Goal: Task Accomplishment & Management: Manage account settings

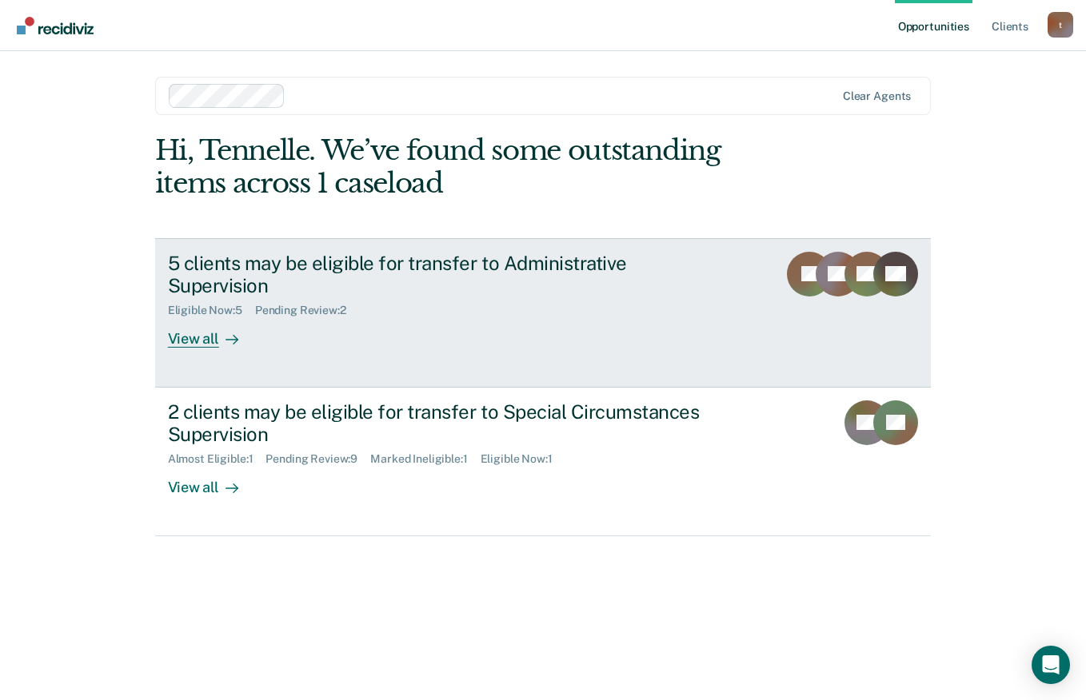
click at [194, 345] on div "View all" at bounding box center [213, 332] width 90 height 31
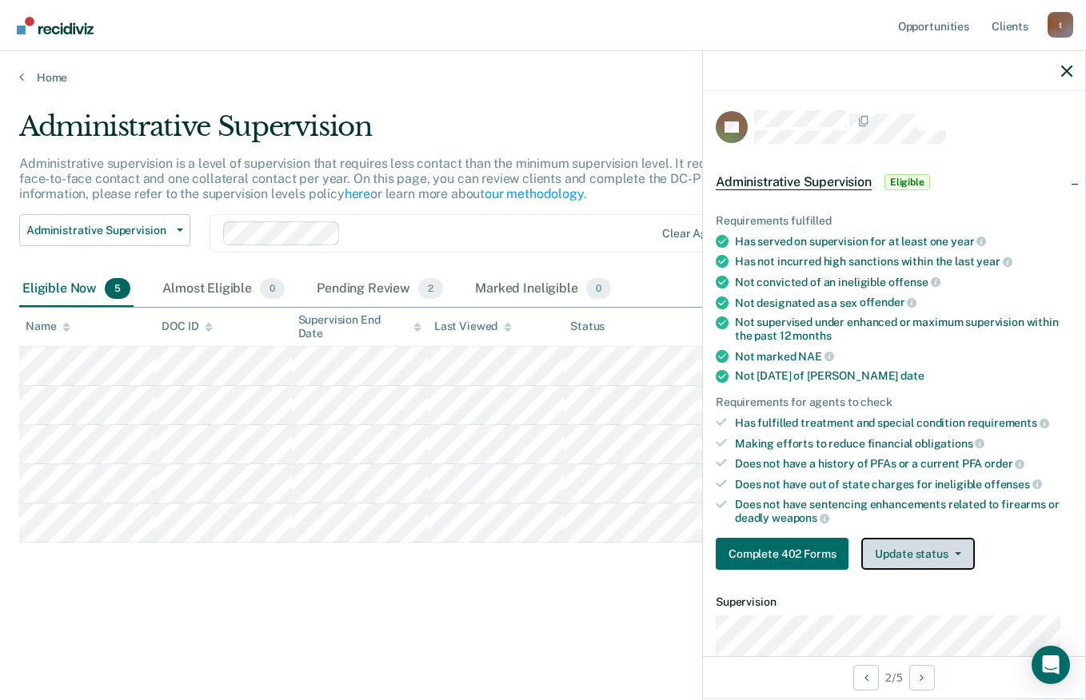
click at [939, 556] on button "Update status" at bounding box center [917, 554] width 113 height 32
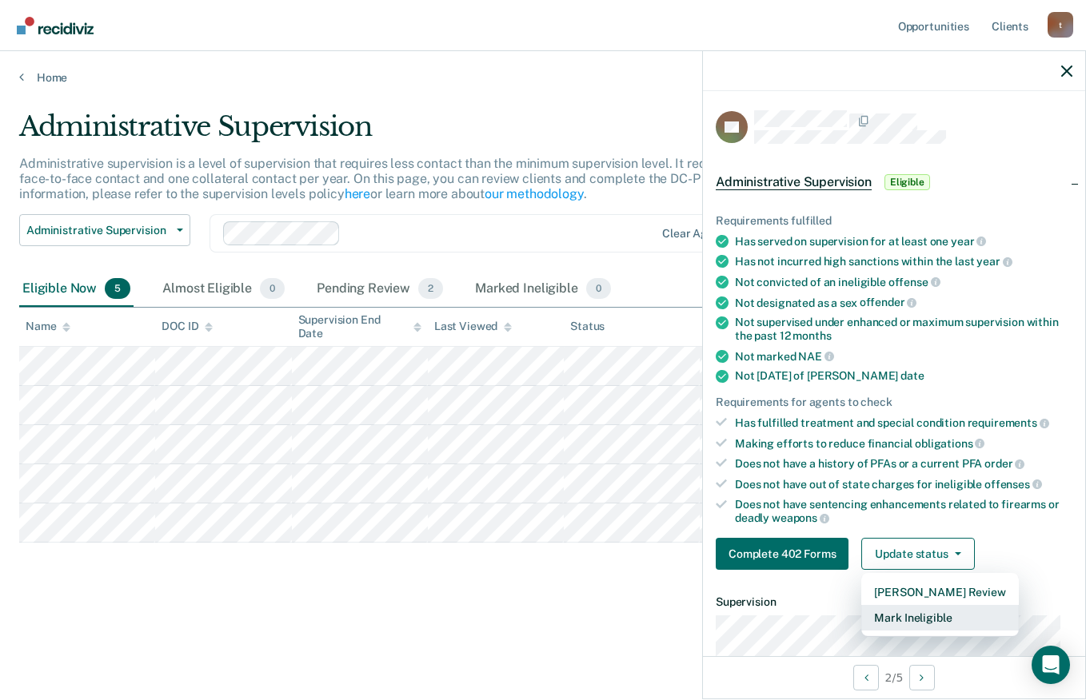
click at [956, 613] on button "Mark Ineligible" at bounding box center [939, 618] width 157 height 26
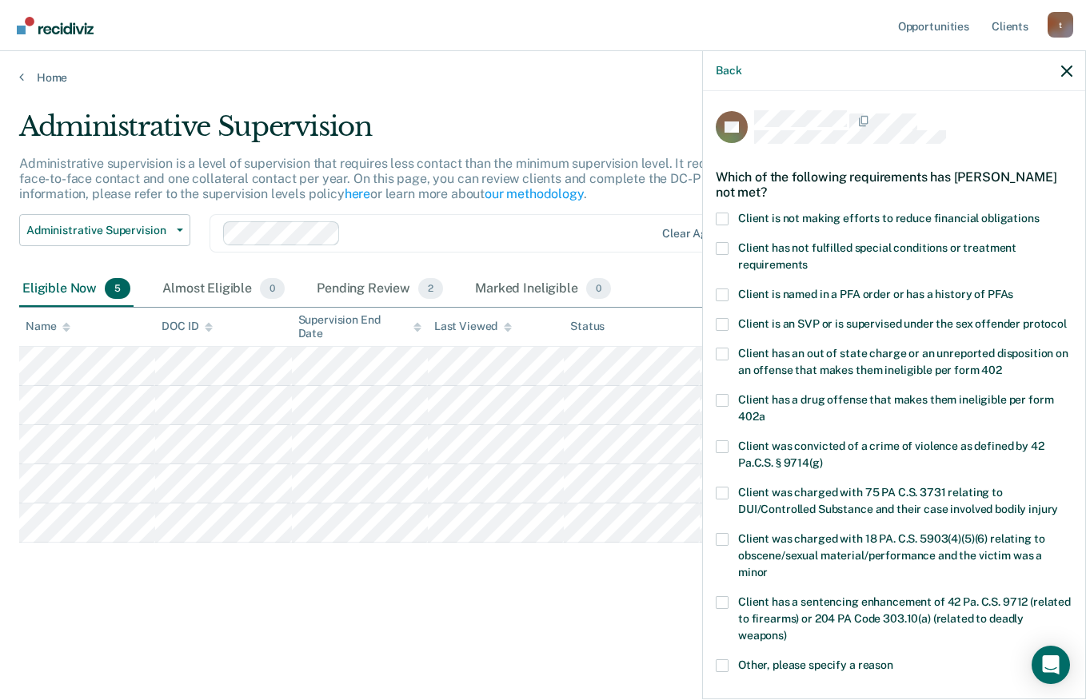
click at [975, 224] on label "Client is not making efforts to reduce financial obligations" at bounding box center [893, 221] width 357 height 17
click at [1039, 213] on input "Client is not making efforts to reduce financial obligations" at bounding box center [1039, 213] width 0 height 0
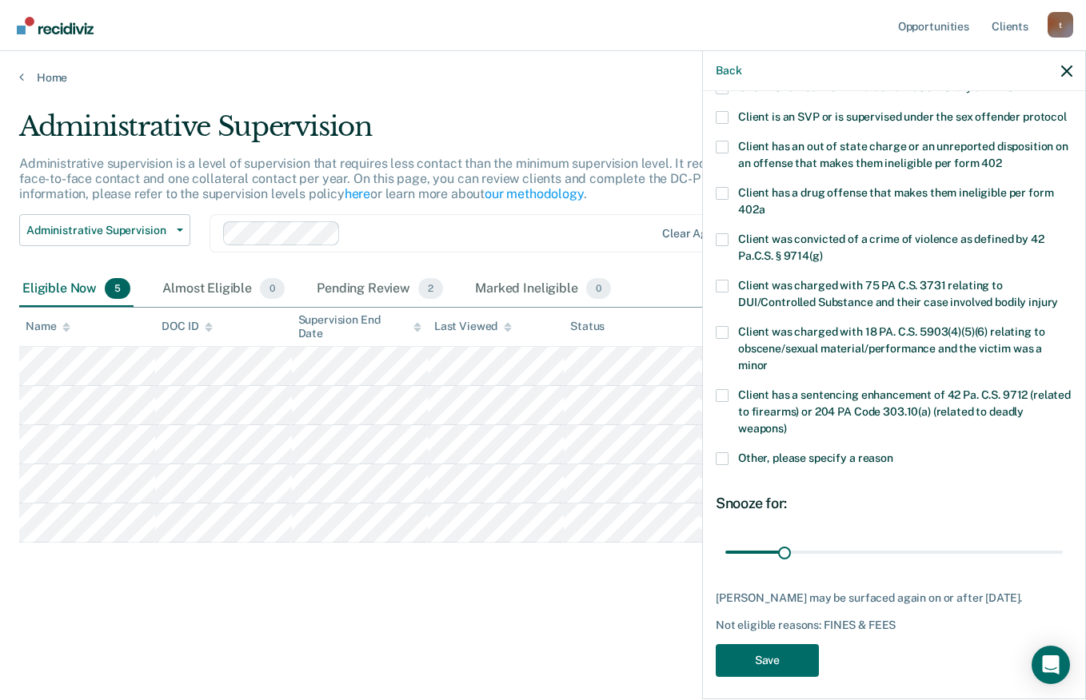
scroll to position [232, 0]
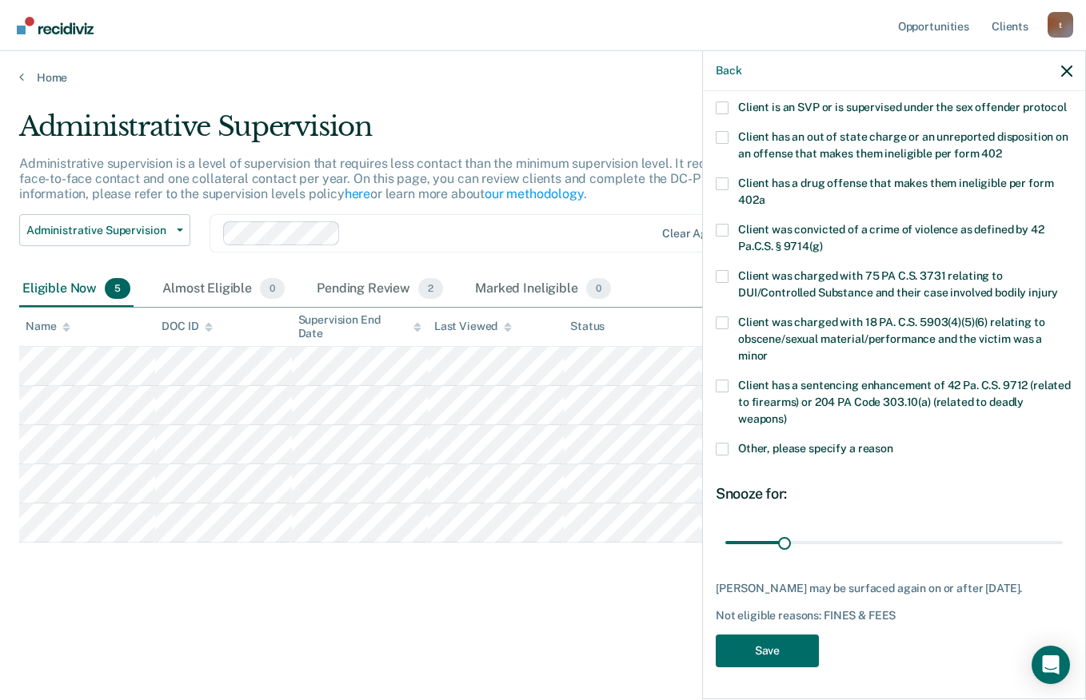
click at [895, 456] on label "Other, please specify a reason" at bounding box center [893, 451] width 357 height 17
click at [893, 443] on input "Other, please specify a reason" at bounding box center [893, 443] width 0 height 0
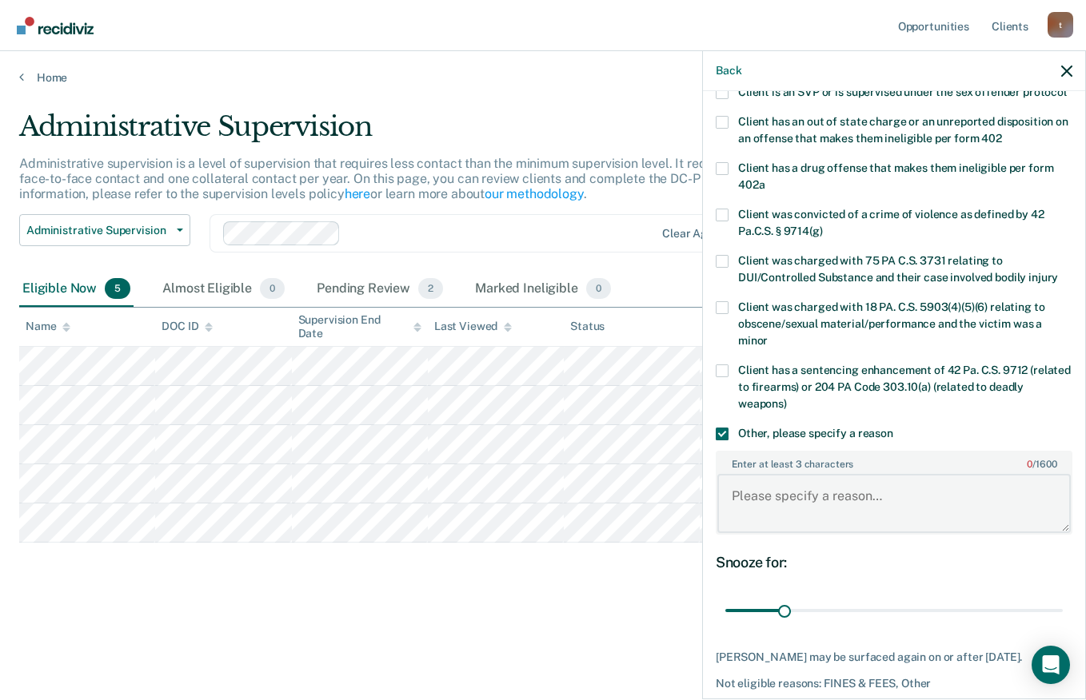
click at [873, 513] on textarea "Enter at least 3 characters 0 / 1600" at bounding box center [893, 503] width 353 height 59
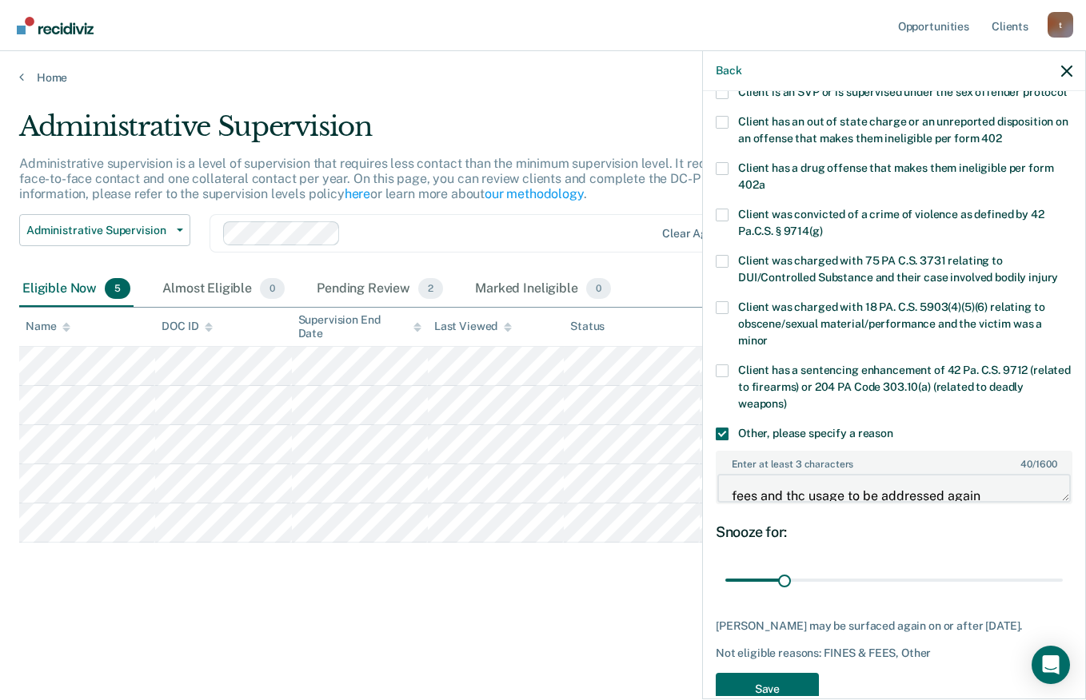
scroll to position [285, 0]
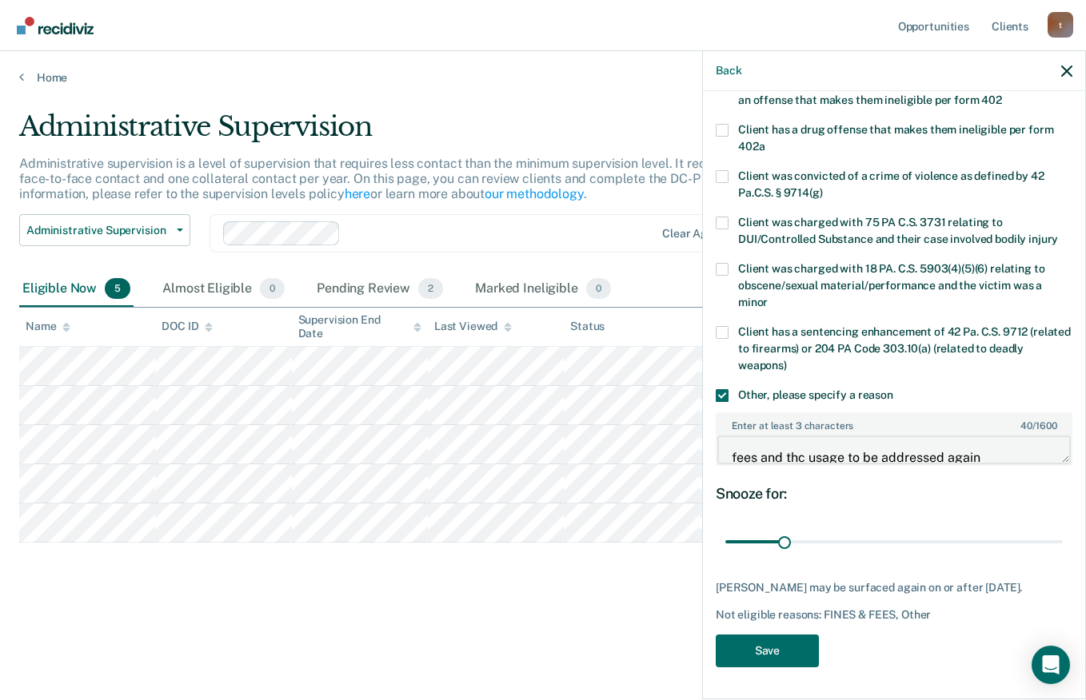
type textarea "fees and thc usage to be addressed again"
click at [776, 660] on button "Save" at bounding box center [766, 651] width 103 height 33
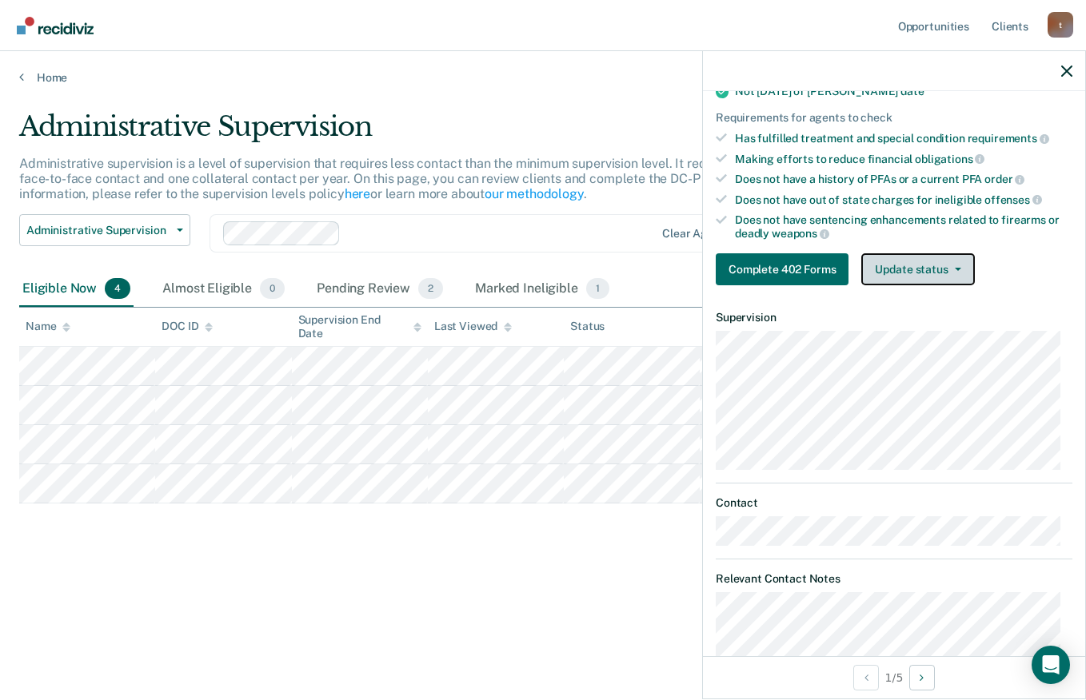
click at [956, 268] on icon "button" at bounding box center [958, 269] width 6 height 3
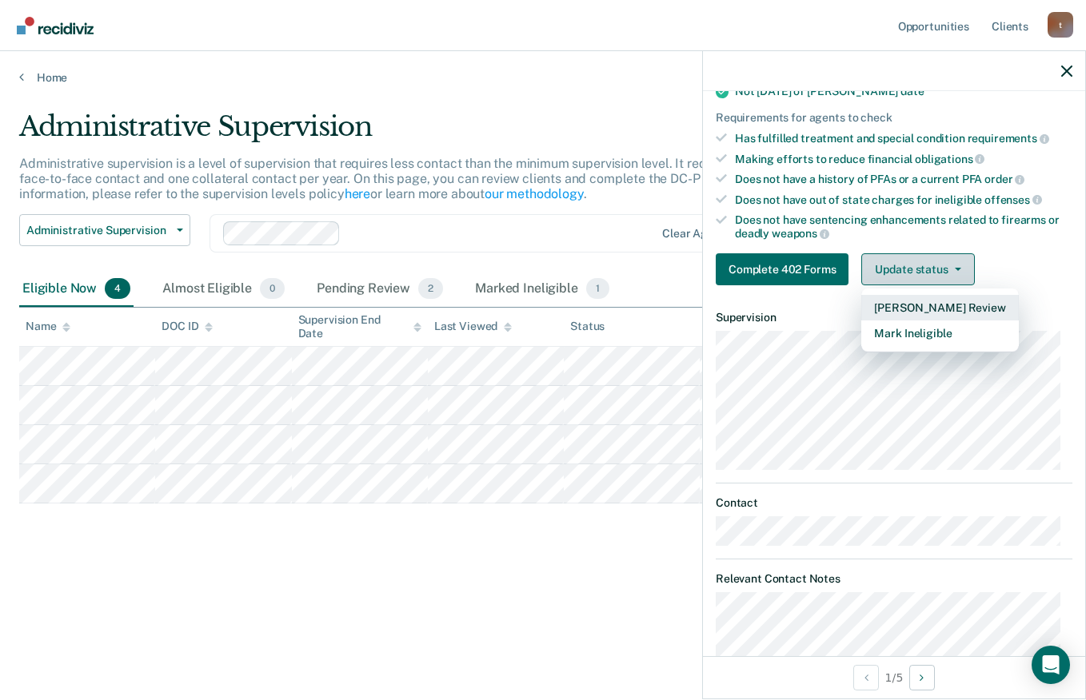
click at [942, 337] on button "Mark Ineligible" at bounding box center [939, 334] width 157 height 26
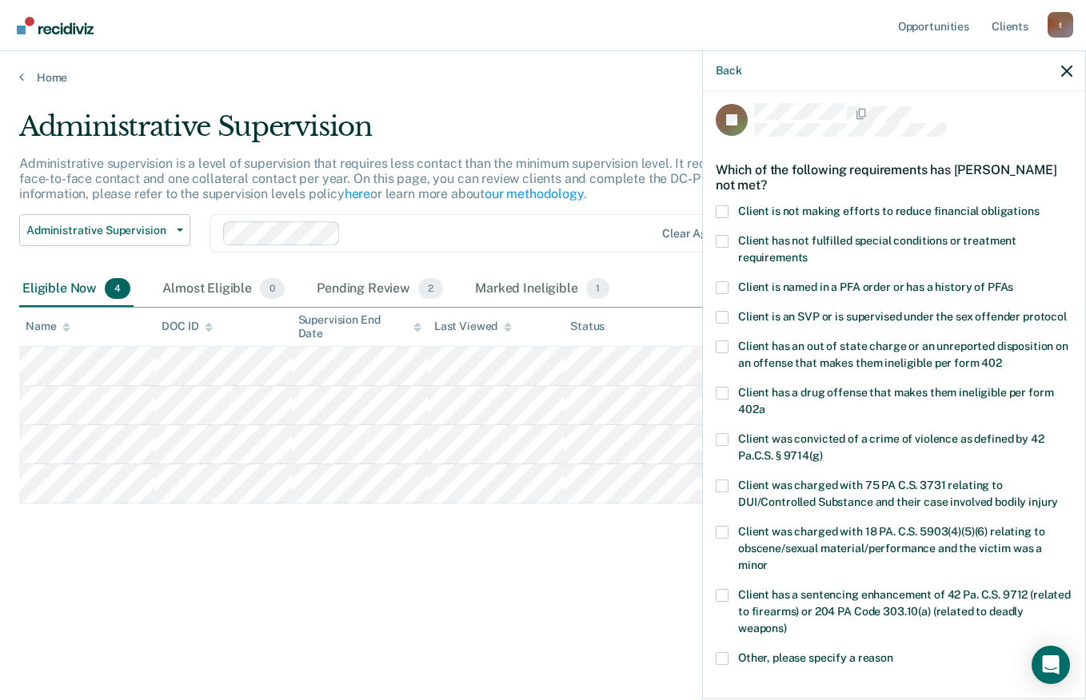
scroll to position [0, 0]
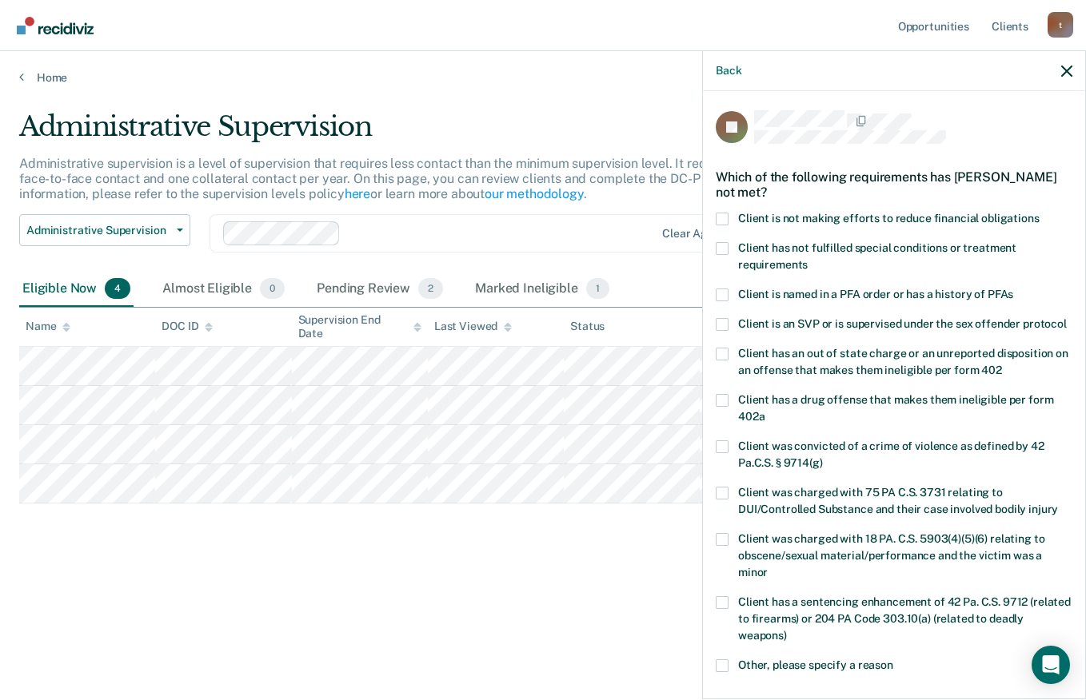
click at [907, 260] on label "Client has not fulfilled special conditions or treatment requirements" at bounding box center [893, 259] width 357 height 34
click at [807, 259] on input "Client has not fulfilled special conditions or treatment requirements" at bounding box center [807, 259] width 0 height 0
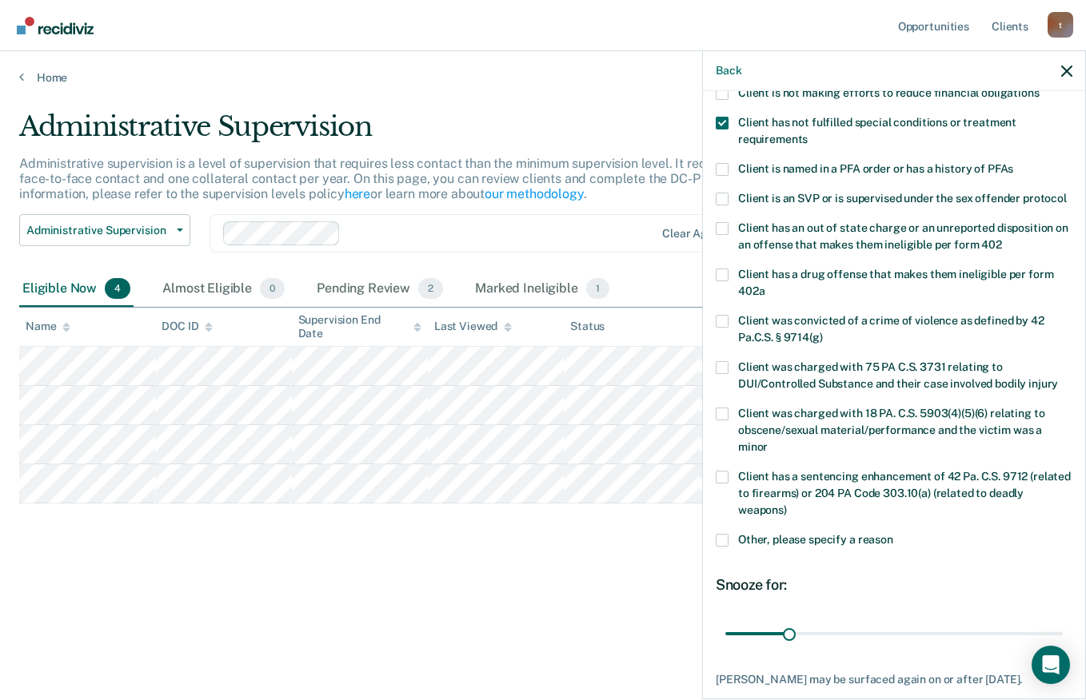
scroll to position [232, 0]
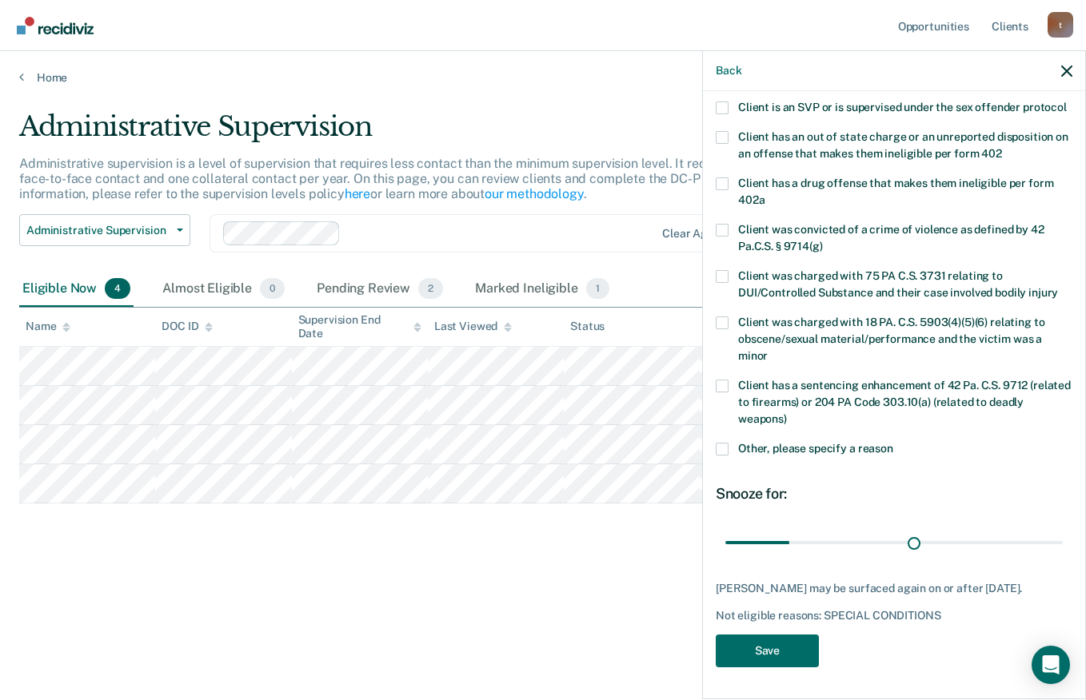
type input "93"
click at [792, 649] on button "Save" at bounding box center [766, 651] width 103 height 33
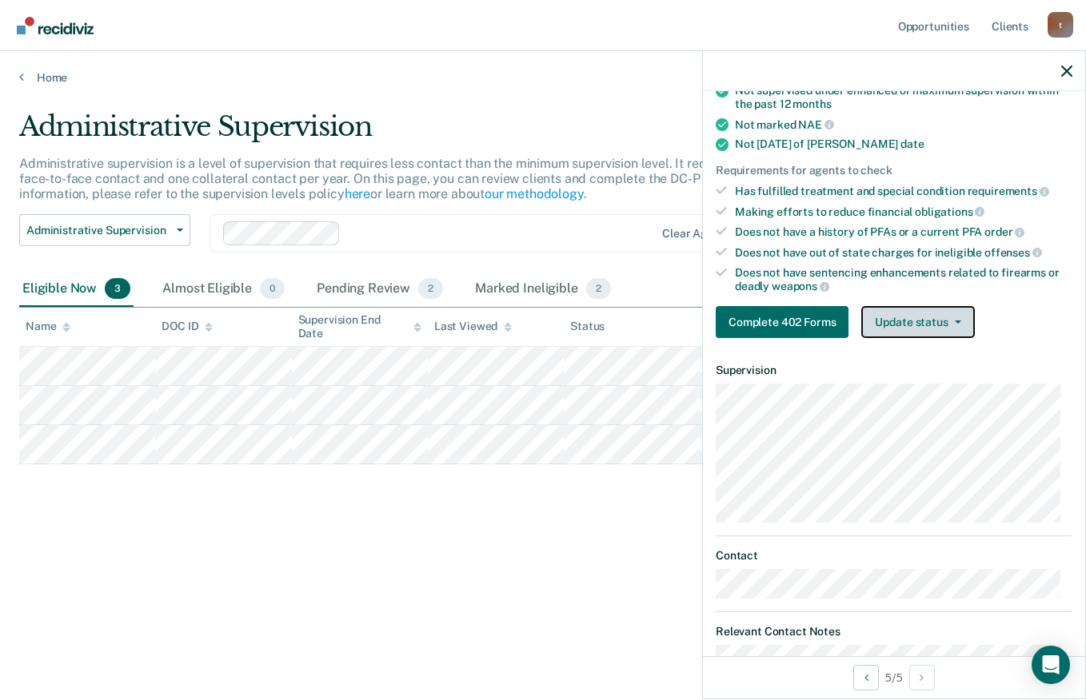
click at [940, 323] on button "Update status" at bounding box center [917, 322] width 113 height 32
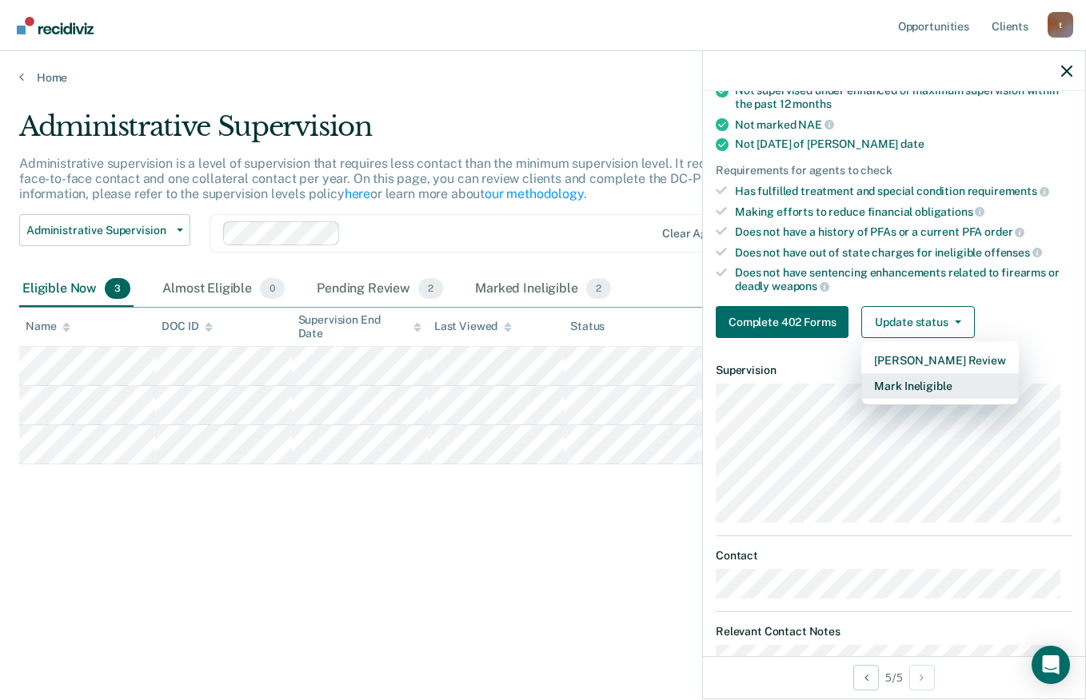
click at [947, 393] on button "Mark Ineligible" at bounding box center [939, 386] width 157 height 26
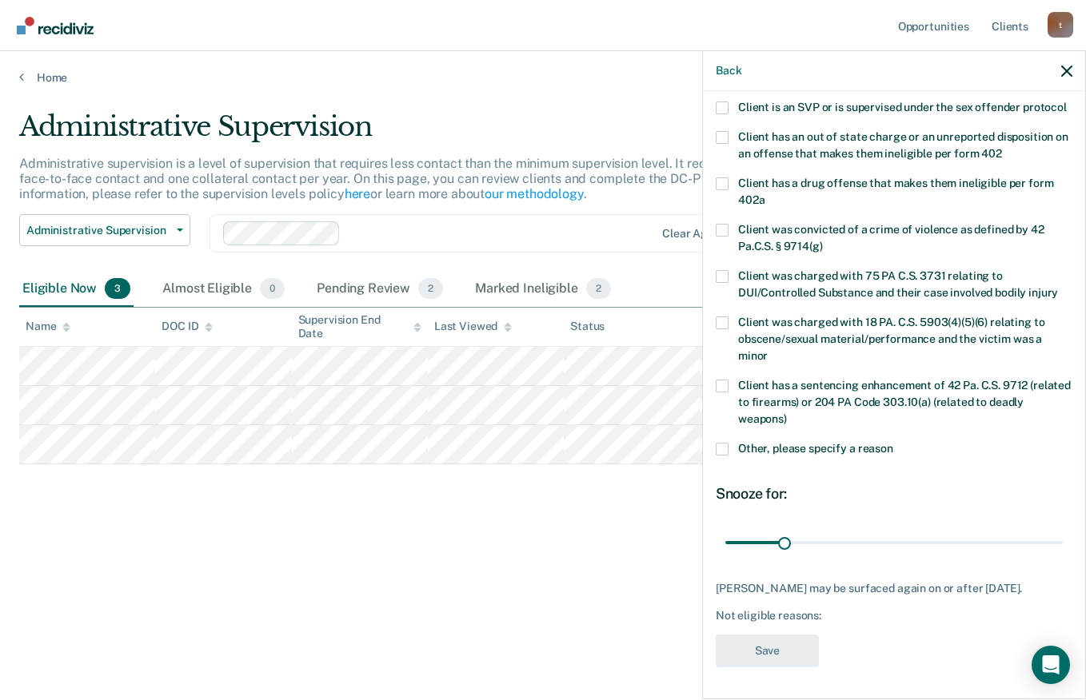
click at [861, 454] on span "Other, please specify a reason" at bounding box center [815, 448] width 155 height 13
click at [893, 443] on input "Other, please specify a reason" at bounding box center [893, 443] width 0 height 0
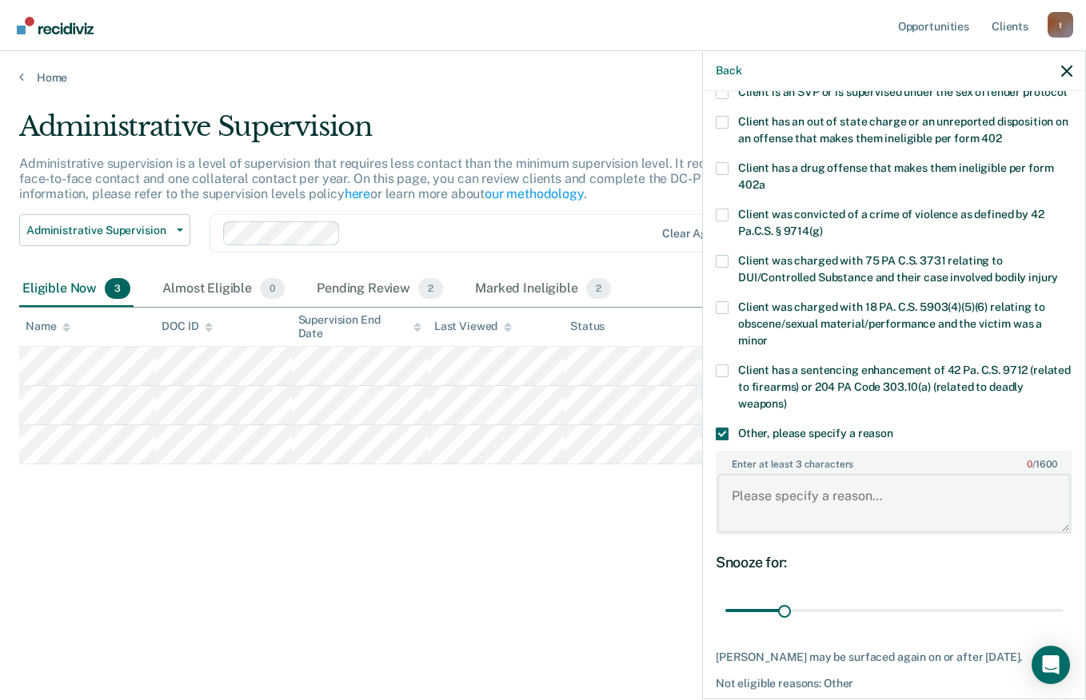
click at [875, 518] on textarea "Enter at least 3 characters 0 / 1600" at bounding box center [893, 503] width 353 height 59
type textarea "o"
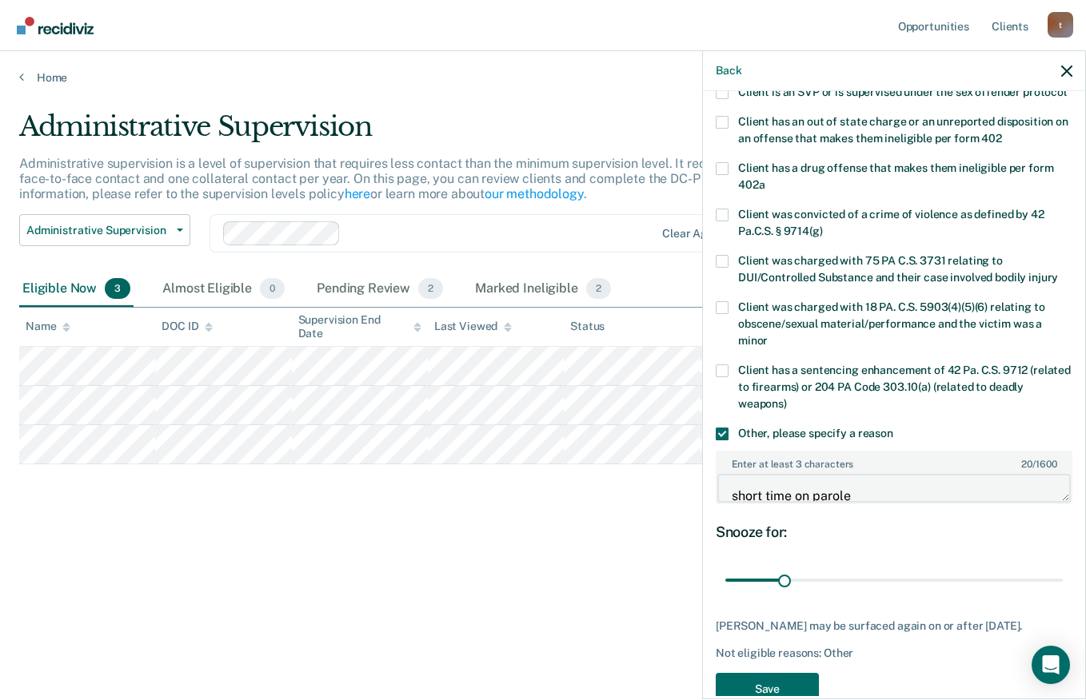
scroll to position [298, 0]
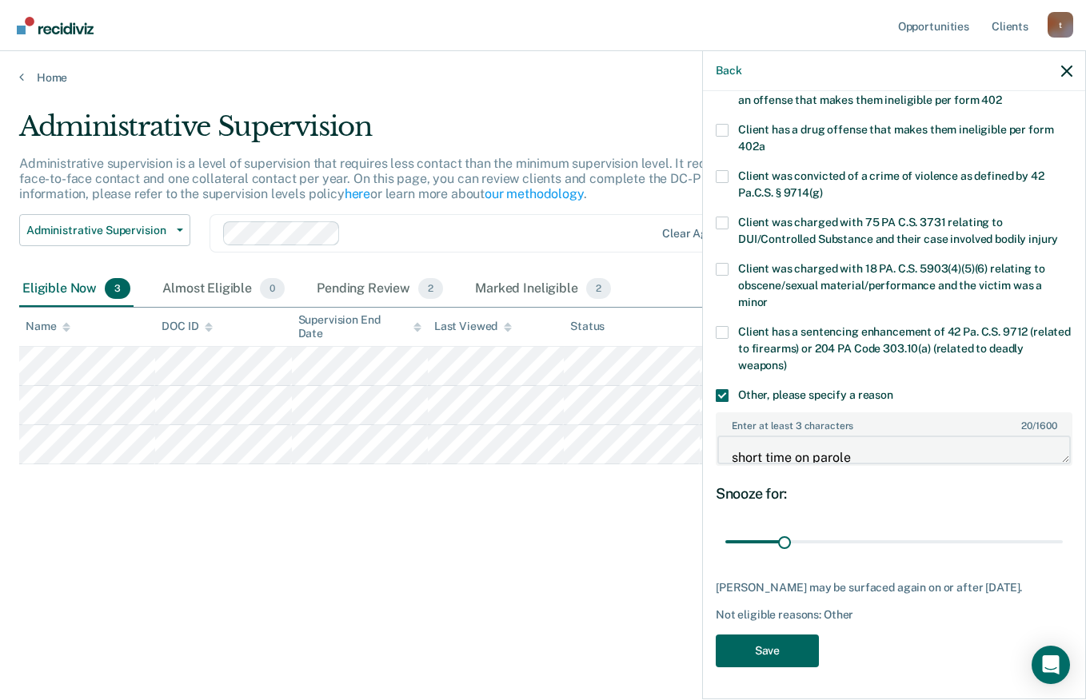
type textarea "short time on parole"
click at [781, 656] on button "Save" at bounding box center [766, 651] width 103 height 33
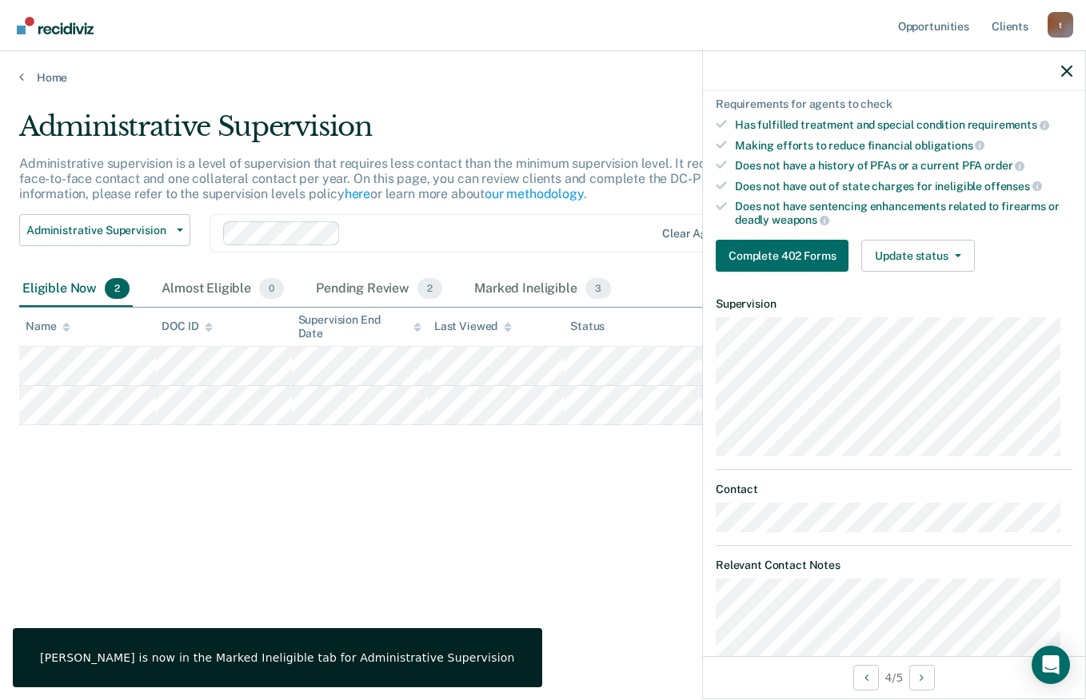
click at [940, 257] on button "Update status" at bounding box center [917, 256] width 113 height 32
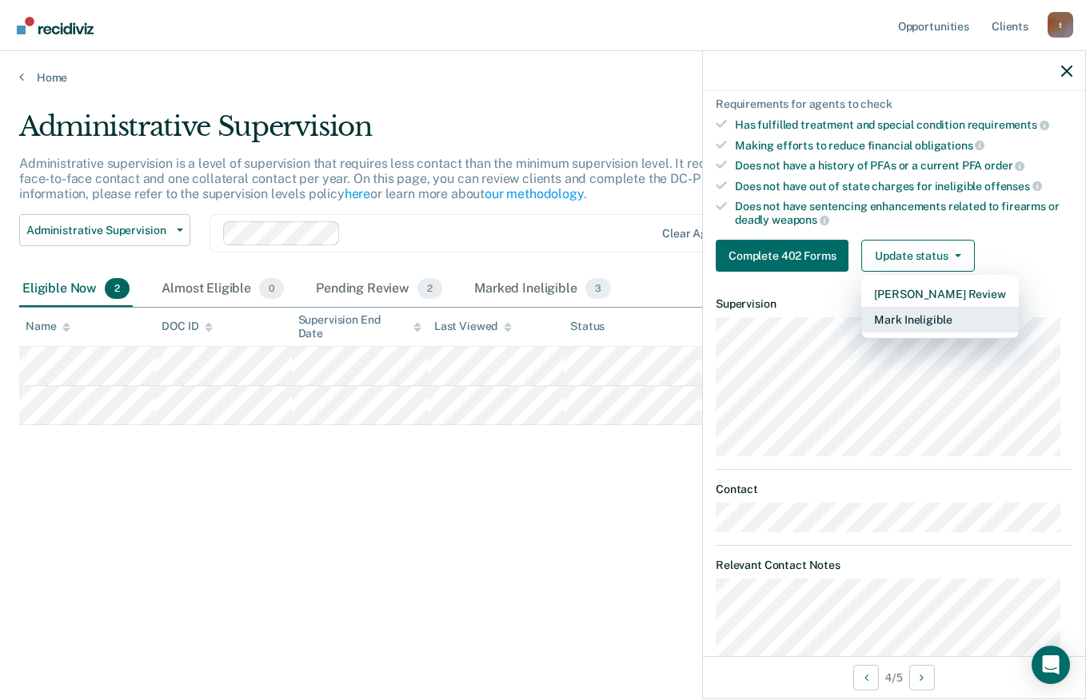
click at [955, 329] on button "Mark Ineligible" at bounding box center [939, 320] width 157 height 26
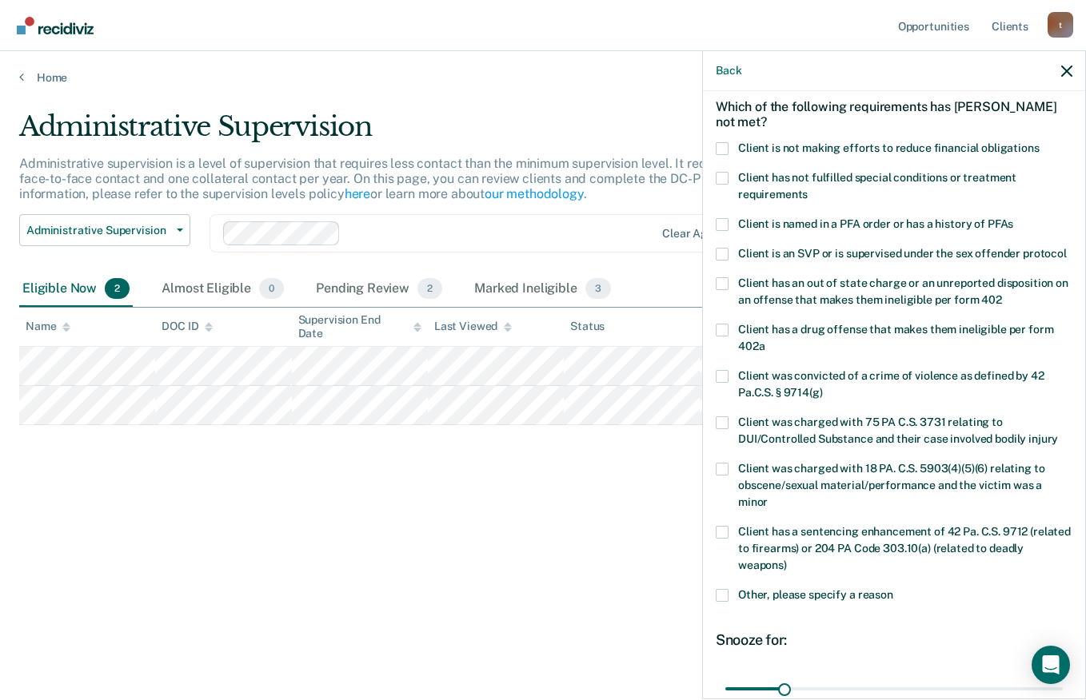
scroll to position [0, 0]
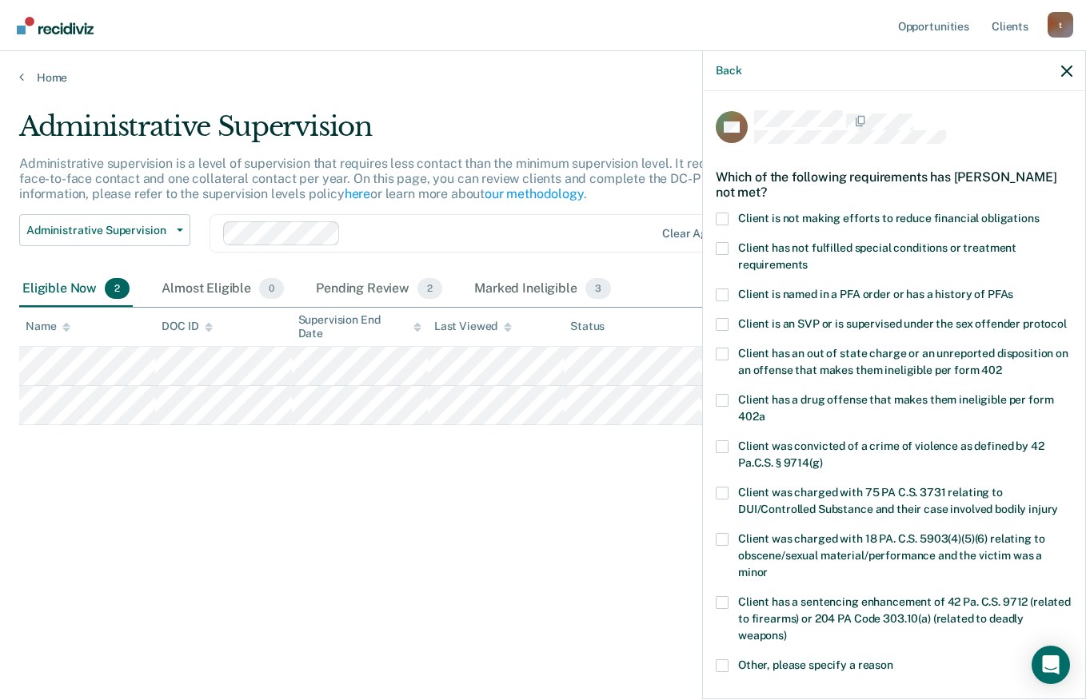
click at [984, 248] on span "Client has not fulfilled special conditions or treatment requirements" at bounding box center [877, 256] width 278 height 30
click at [807, 259] on input "Client has not fulfilled special conditions or treatment requirements" at bounding box center [807, 259] width 0 height 0
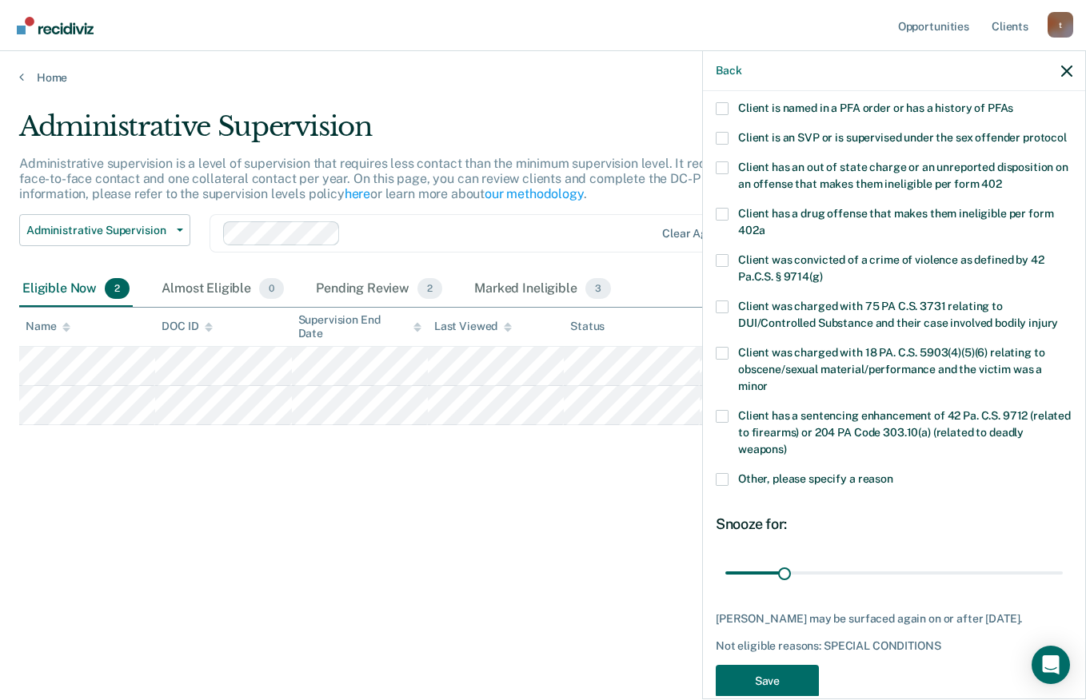
scroll to position [232, 0]
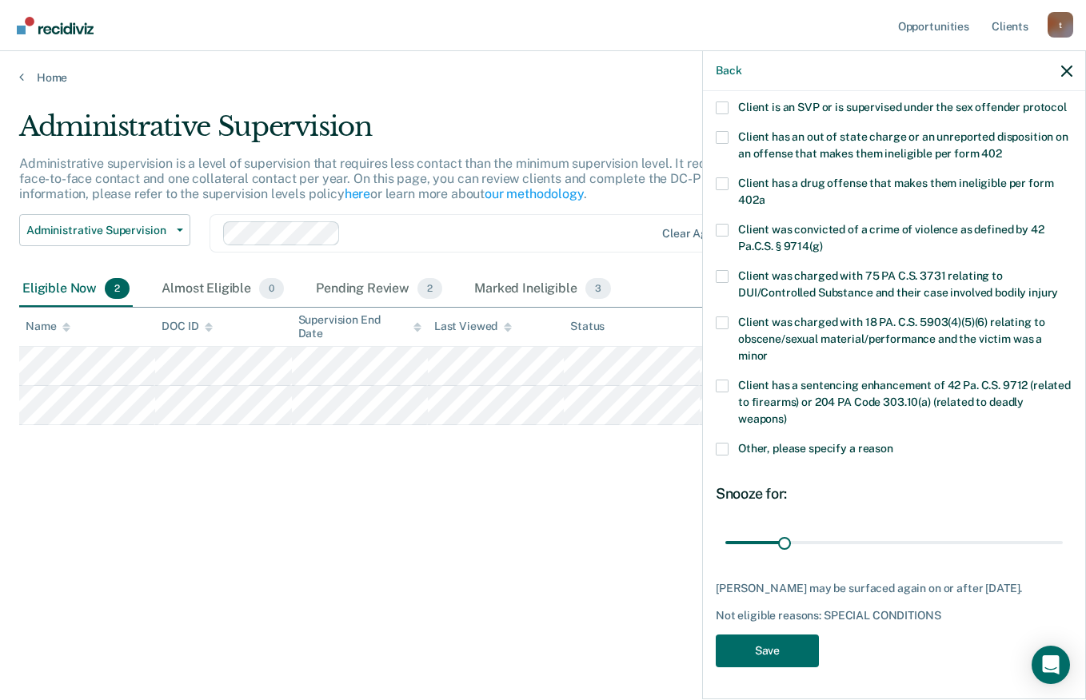
click at [815, 455] on label "Other, please specify a reason" at bounding box center [893, 451] width 357 height 17
click at [893, 443] on input "Other, please specify a reason" at bounding box center [893, 443] width 0 height 0
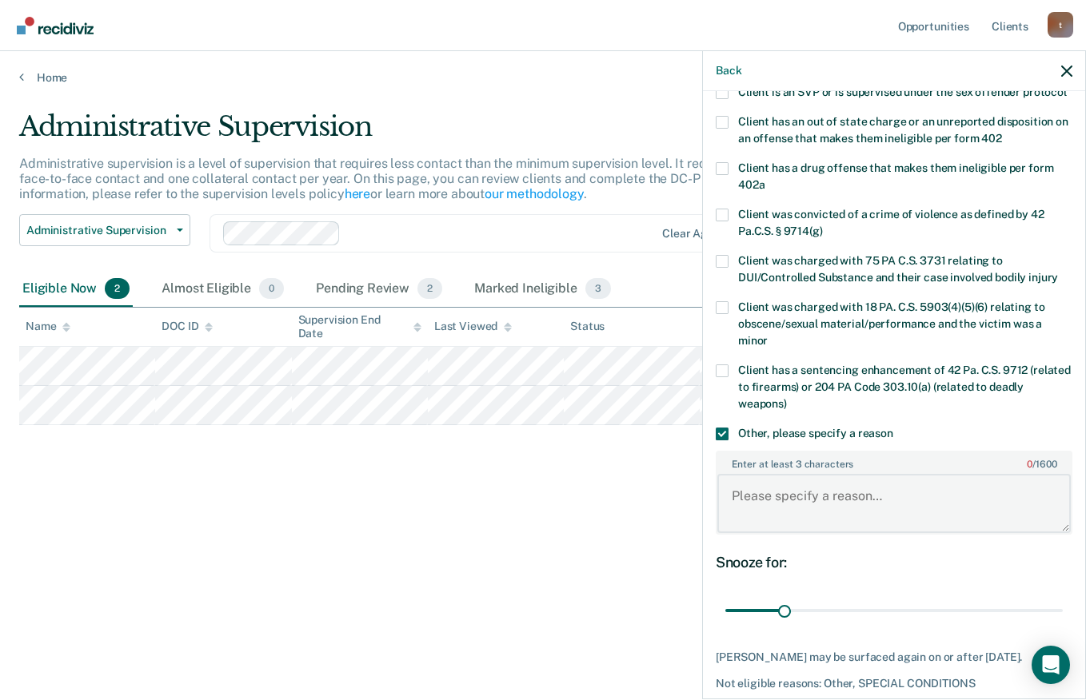
click at [815, 533] on textarea "Enter at least 3 characters 0 / 1600" at bounding box center [893, 503] width 353 height 59
type textarea "in violation status"
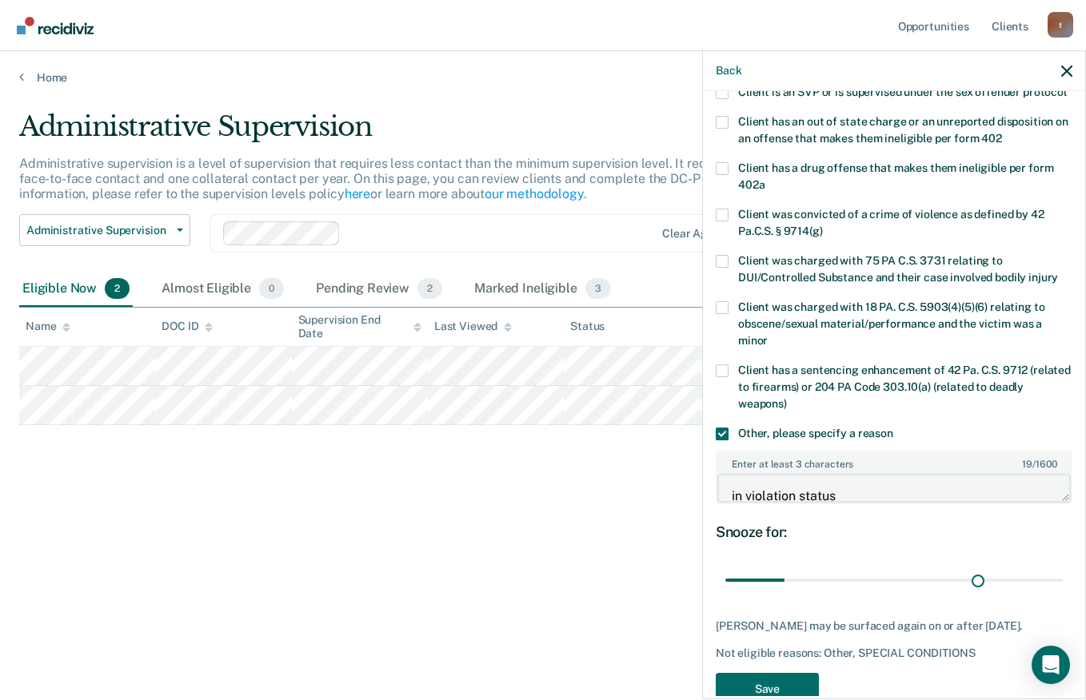
type input "137"
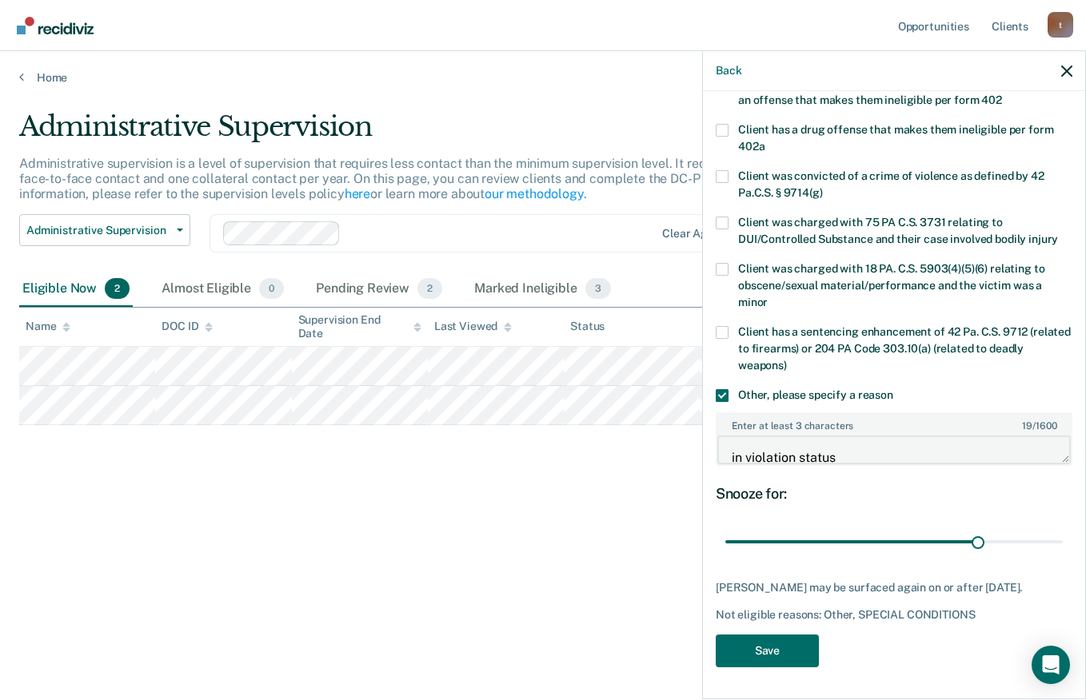
type textarea "in violation status"
click at [777, 665] on button "Save" at bounding box center [766, 651] width 103 height 33
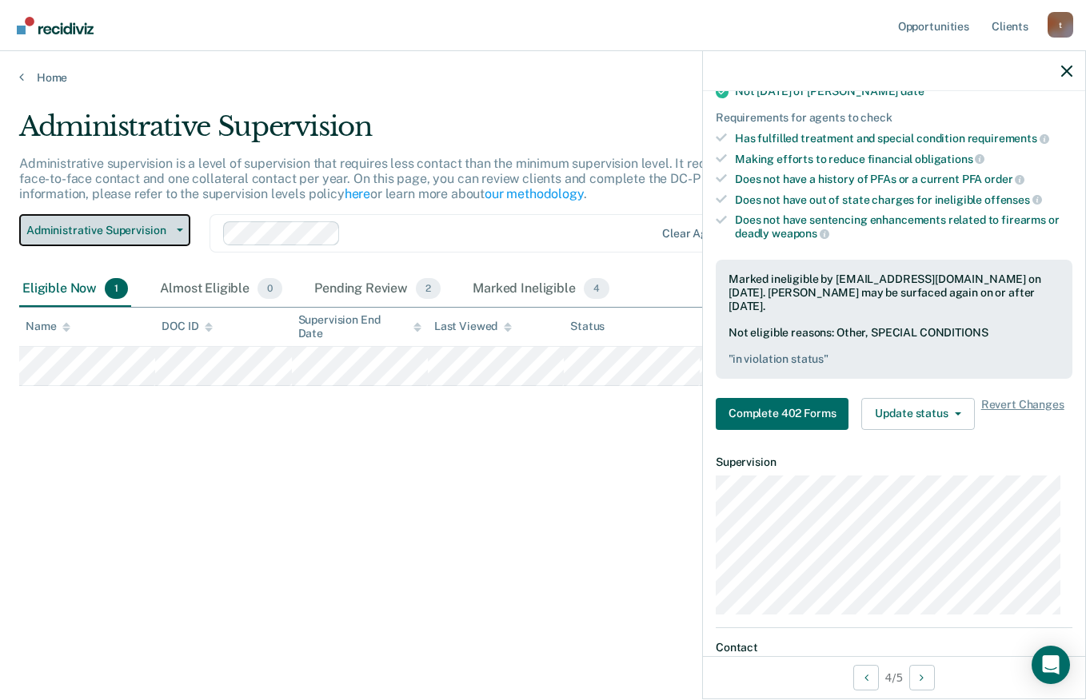
click at [178, 231] on icon "button" at bounding box center [180, 230] width 6 height 3
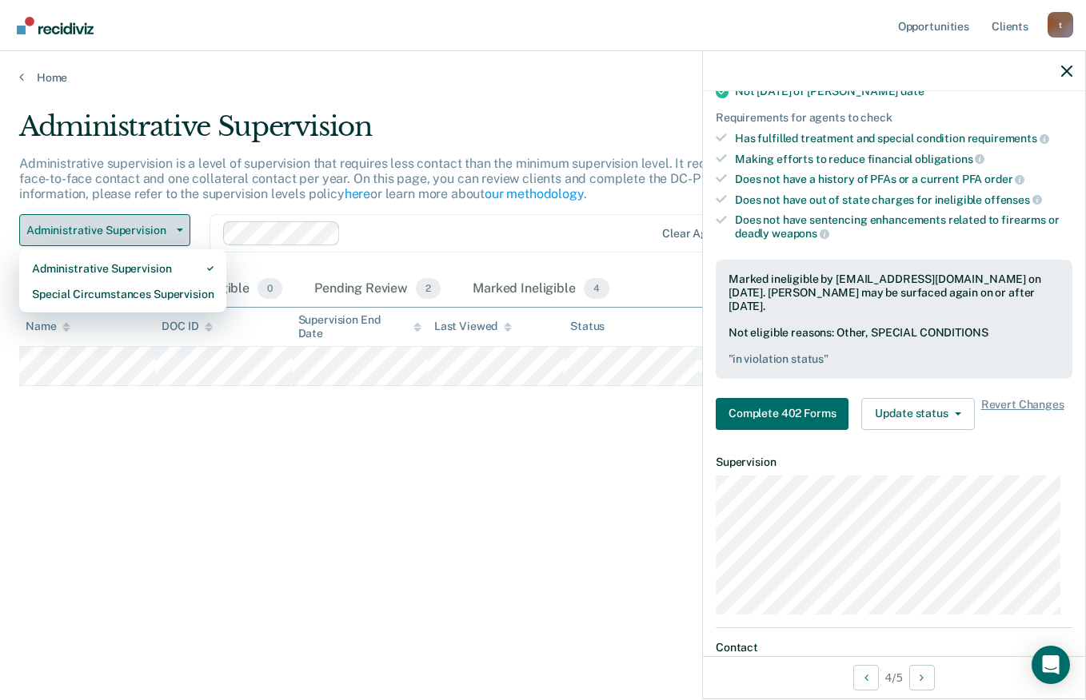
click at [153, 300] on div "Special Circumstances Supervision" at bounding box center [122, 294] width 181 height 26
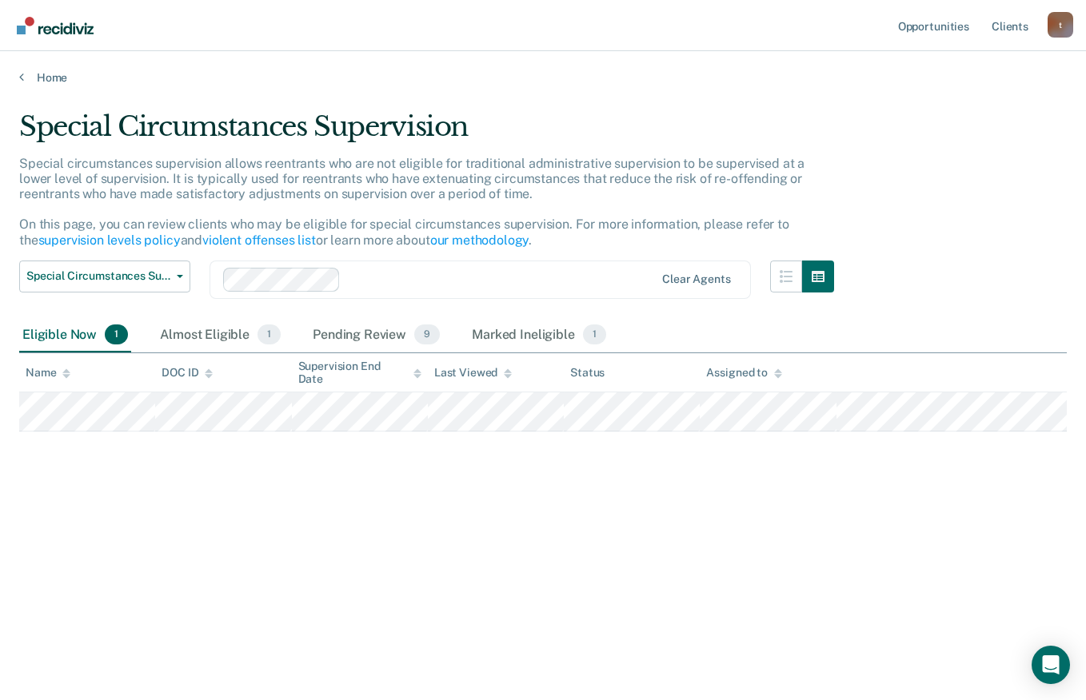
click at [854, 596] on div "Special Circumstances Supervision Special circumstances supervision allows reen…" at bounding box center [542, 370] width 1047 height 521
